Goal: Task Accomplishment & Management: Use online tool/utility

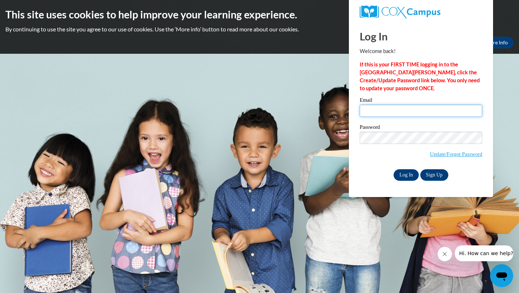
type input "[EMAIL_ADDRESS][DOMAIN_NAME]"
click at [409, 173] on input "Log In" at bounding box center [406, 175] width 25 height 12
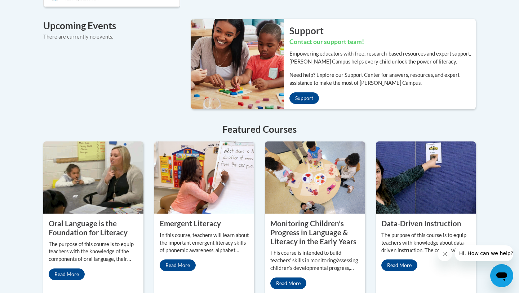
scroll to position [546, 0]
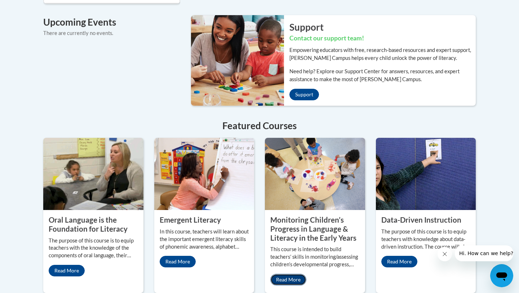
click at [285, 274] on link "Read More" at bounding box center [288, 280] width 36 height 12
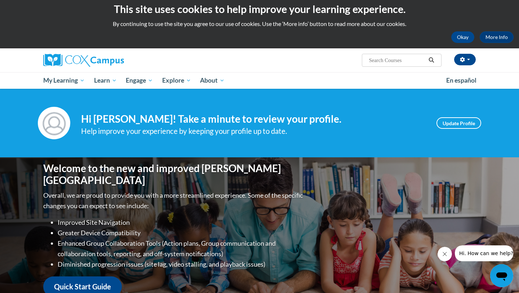
scroll to position [0, 0]
